Goal: Information Seeking & Learning: Learn about a topic

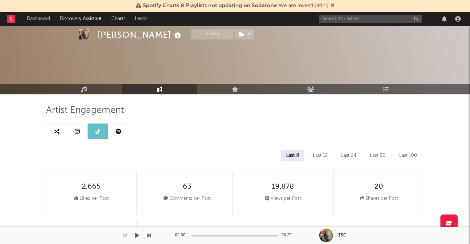
select select "6m"
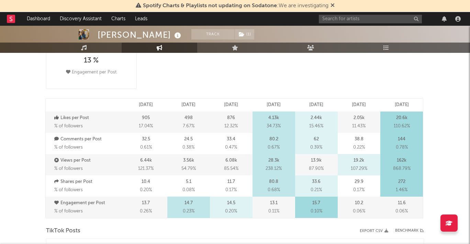
click at [347, 14] on div at bounding box center [391, 19] width 144 height 14
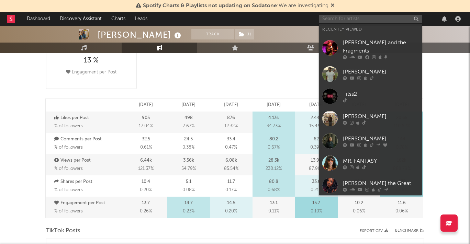
click at [347, 16] on input "text" at bounding box center [370, 19] width 103 height 9
paste input "[URL][DOMAIN_NAME]"
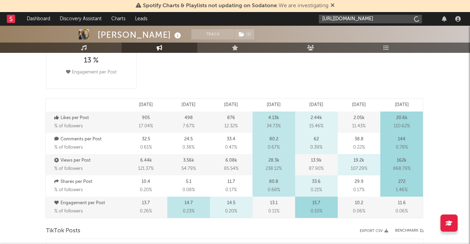
scroll to position [0, 116]
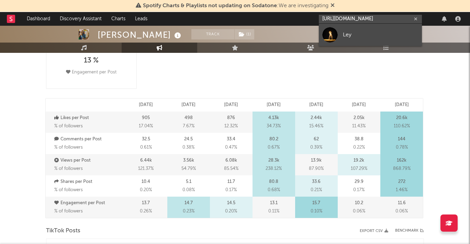
type input "[URL][DOMAIN_NAME]"
click at [366, 38] on div "Ley" at bounding box center [381, 35] width 76 height 8
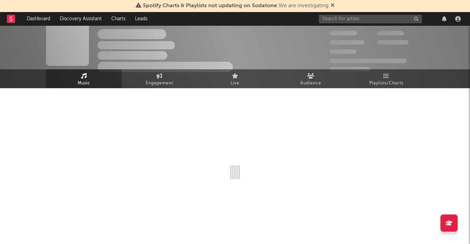
scroll to position [176, 0]
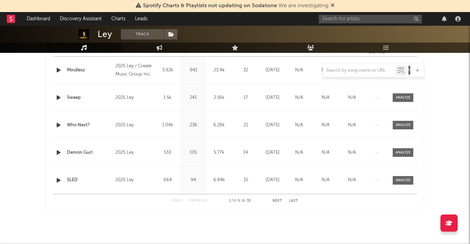
select select "1w"
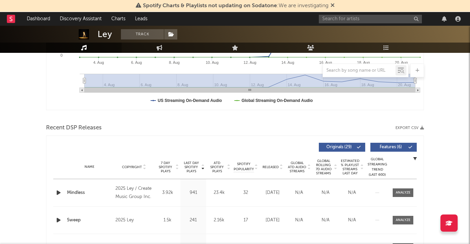
scroll to position [0, 0]
